Goal: Information Seeking & Learning: Check status

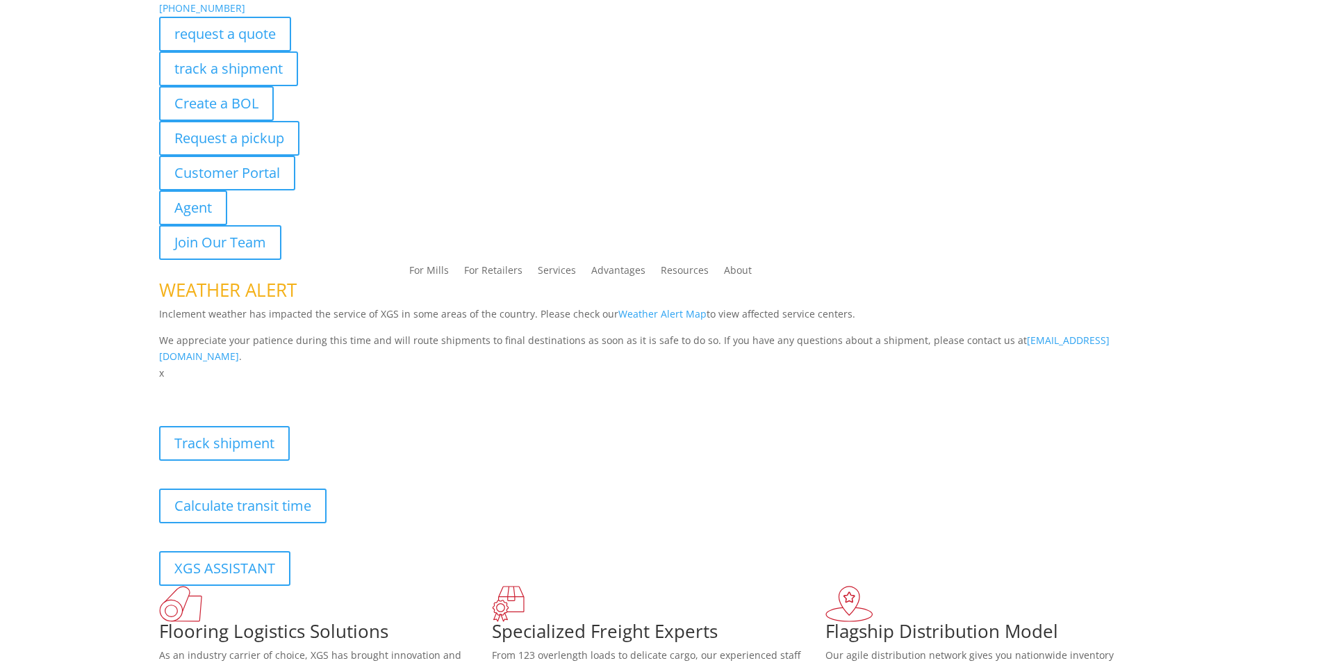
click at [198, 67] on div "[PHONE_NUMBER] request a quote track a shipment Create a BOL Request a pickup C…" at bounding box center [659, 130] width 1318 height 260
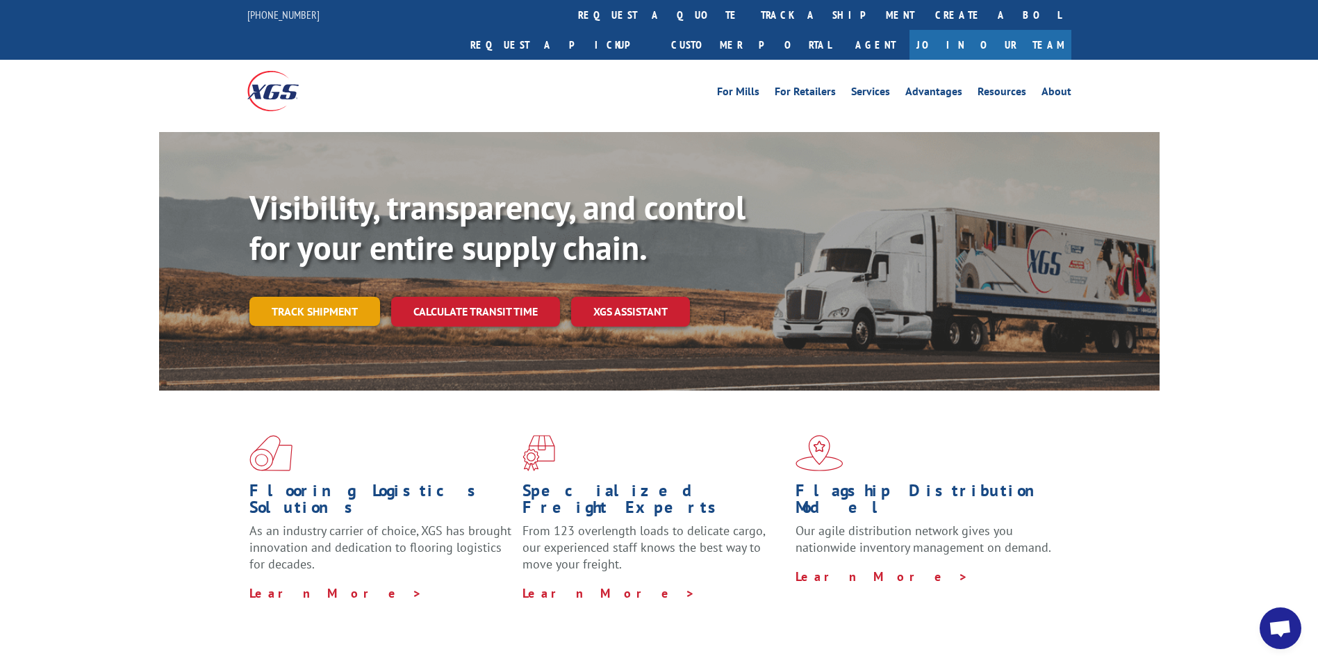
click at [299, 297] on link "Track shipment" at bounding box center [314, 311] width 131 height 29
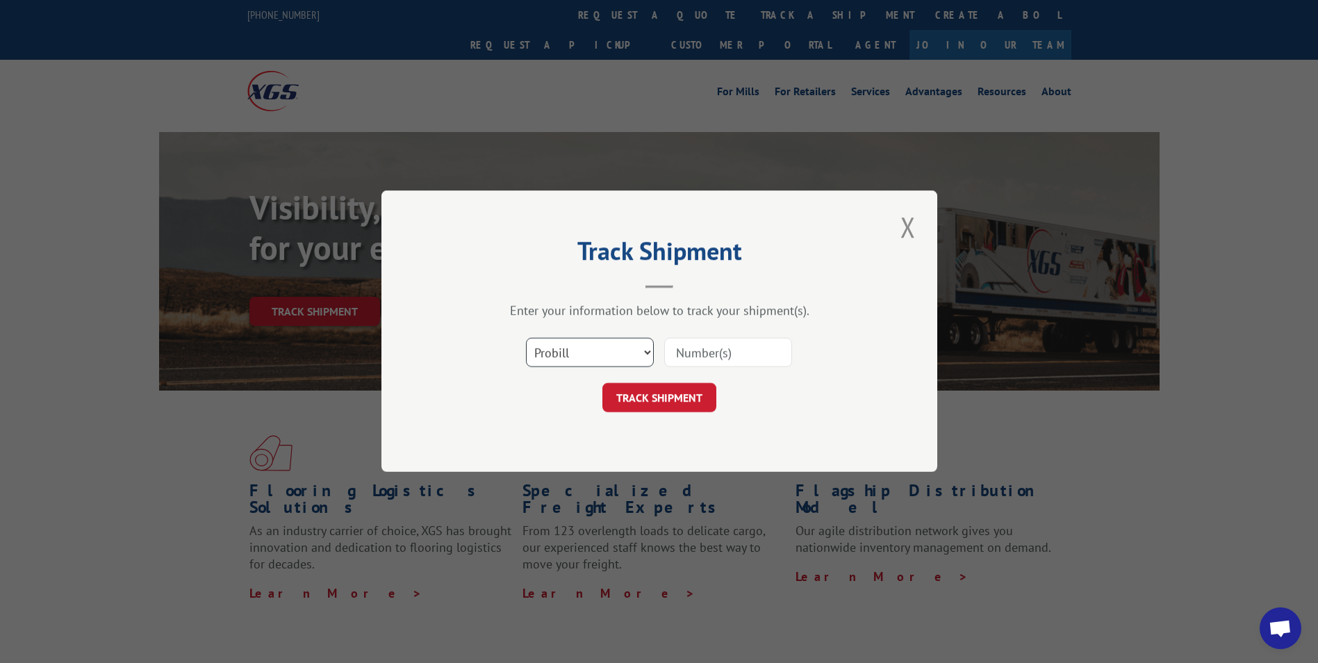
click at [645, 351] on select "Select category... Probill BOL PO" at bounding box center [590, 352] width 128 height 29
select select "po"
click at [526, 338] on select "Select category... Probill BOL PO" at bounding box center [590, 352] width 128 height 29
click at [720, 354] on input at bounding box center [728, 352] width 128 height 29
type input "CG250112"
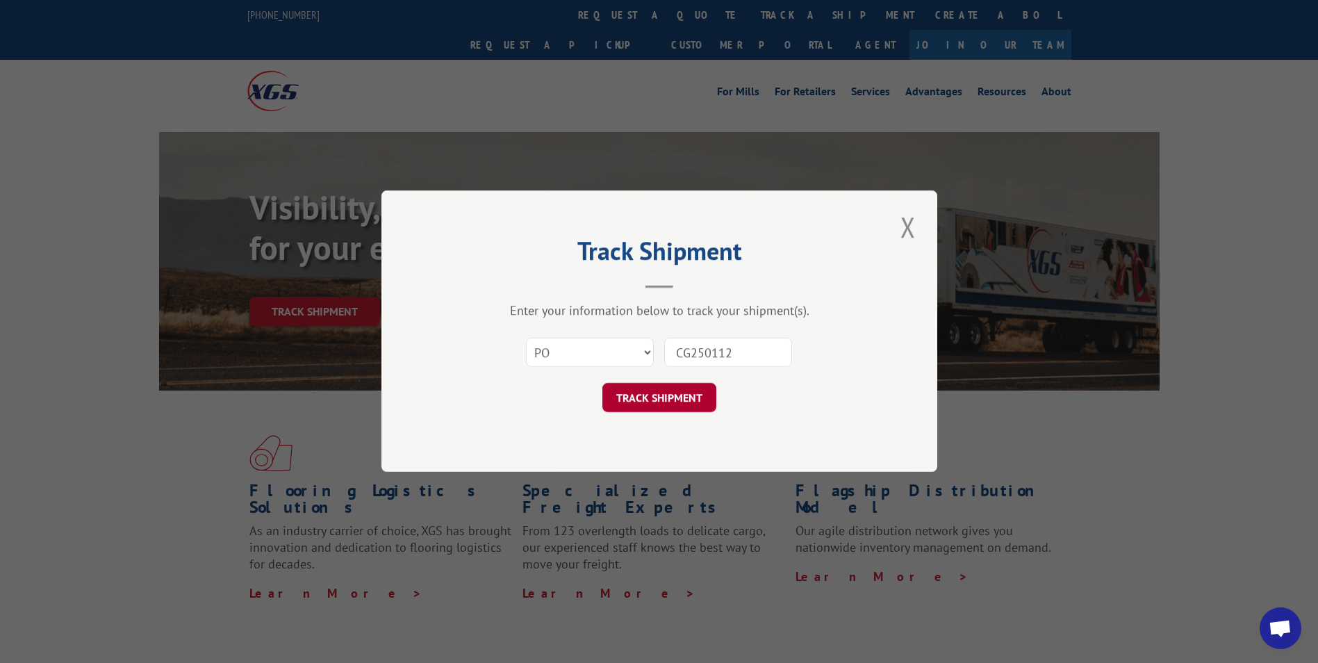
click at [664, 400] on button "TRACK SHIPMENT" at bounding box center [659, 397] width 114 height 29
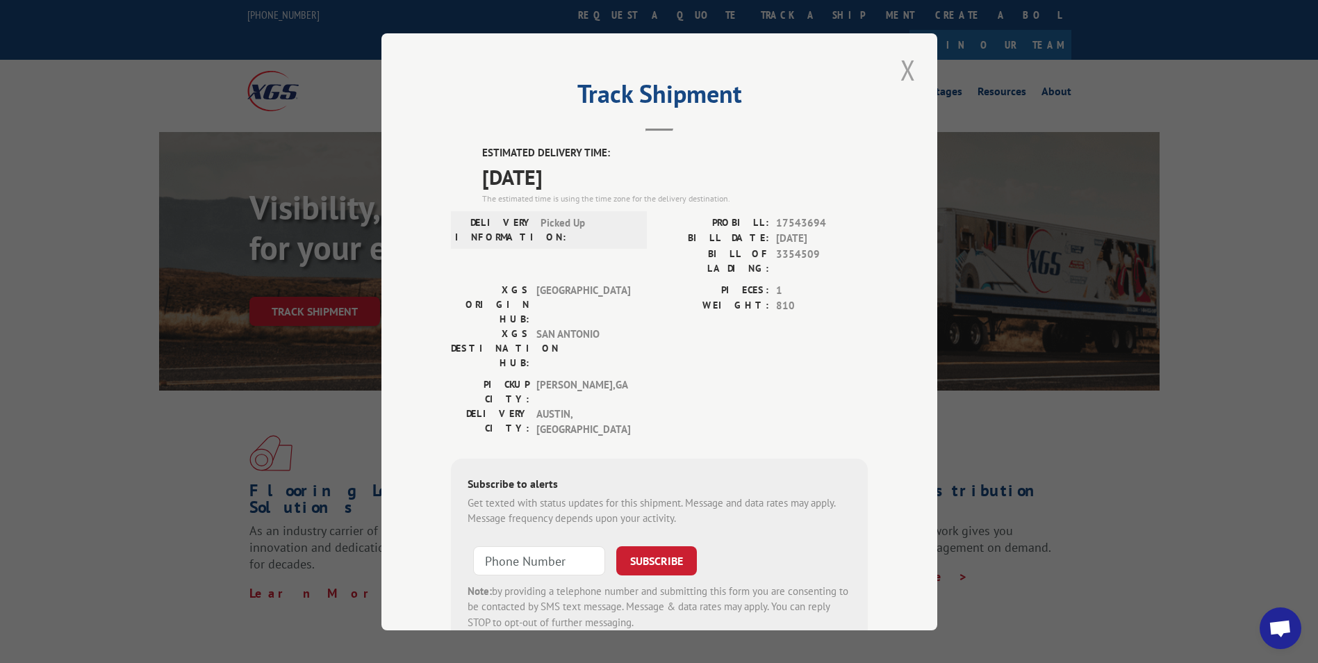
click at [902, 70] on button "Close modal" at bounding box center [908, 70] width 24 height 38
